Goal: Task Accomplishment & Management: Manage account settings

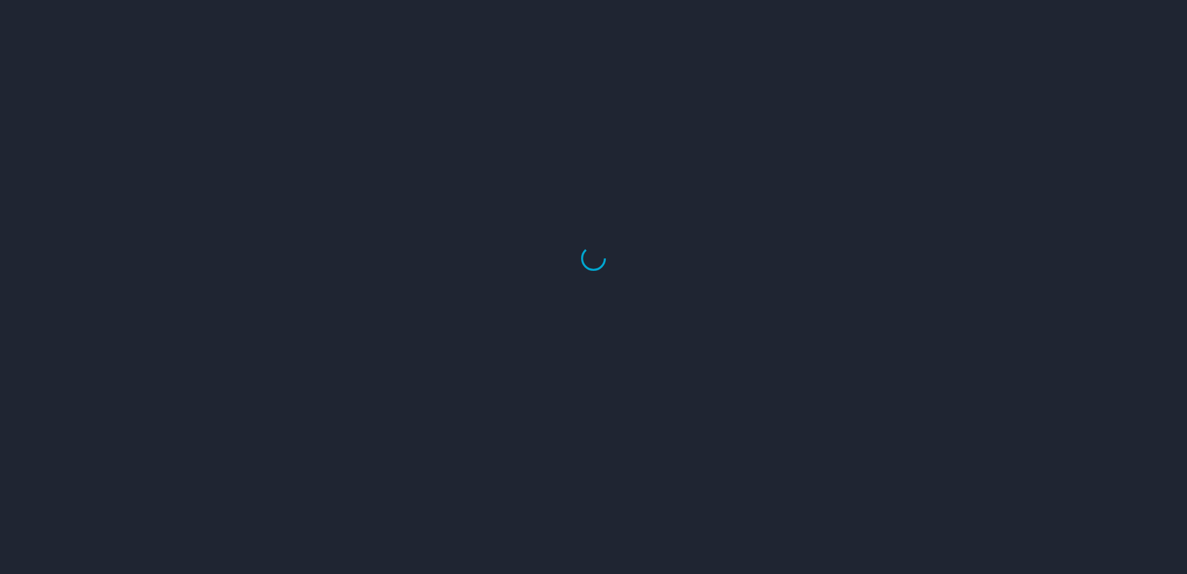
select select "US"
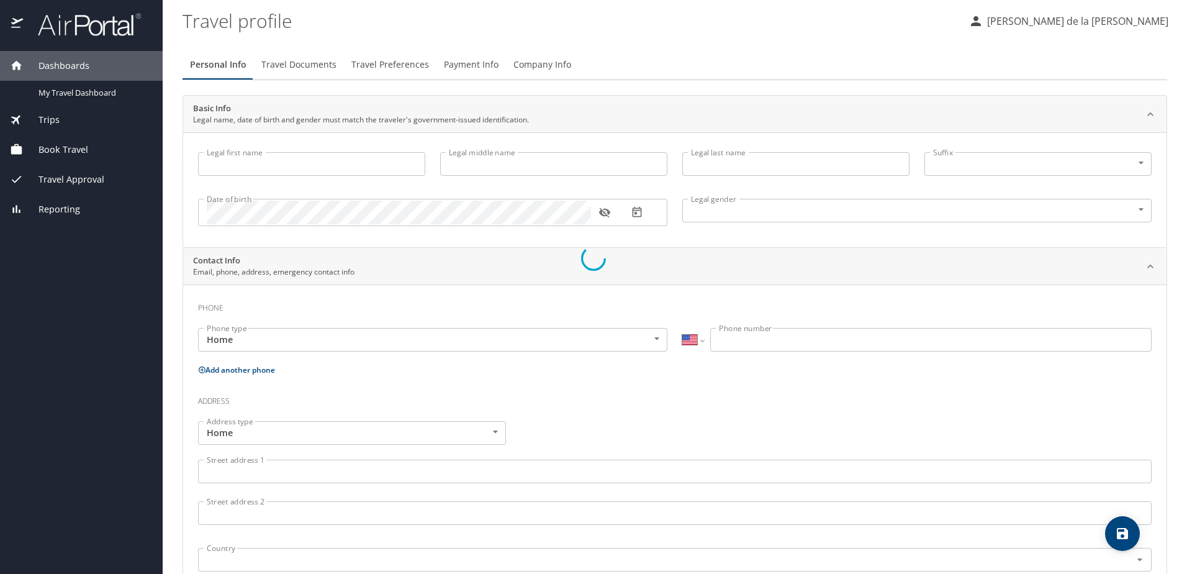
type input "[PERSON_NAME]"
type input "Angel"
type input "[PERSON_NAME] de la [PERSON_NAME]"
type input "[DEMOGRAPHIC_DATA]"
type input "[PERSON_NAME]"
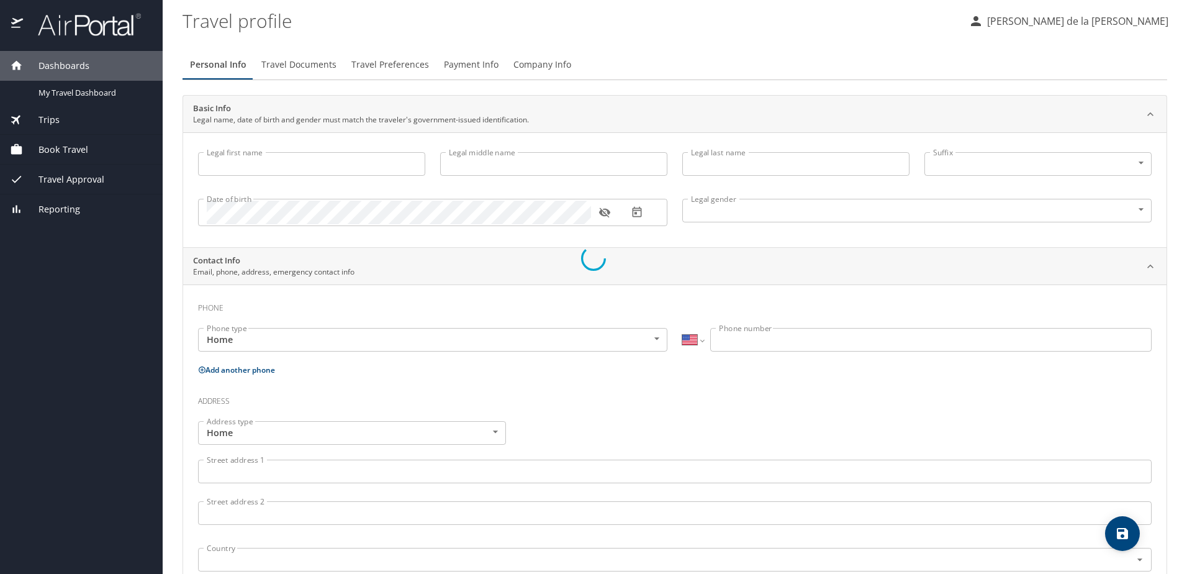
type input "[PERSON_NAME]"
select select "MX"
type input "[PHONE_NUMBER]"
select select "MX"
